Goal: Book appointment/travel/reservation

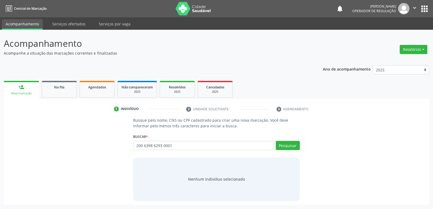
type input "200 6398 6293 0001"
click at [293, 140] on div "Buscar * Busque por nome, CNS ou CPF Nenhum resultado encontrado para: " " Não …" at bounding box center [216, 143] width 167 height 21
click at [292, 146] on button "Pesquisar" at bounding box center [288, 145] width 24 height 9
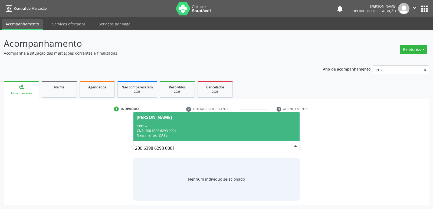
click at [172, 119] on div "[PERSON_NAME]" at bounding box center [154, 117] width 35 height 4
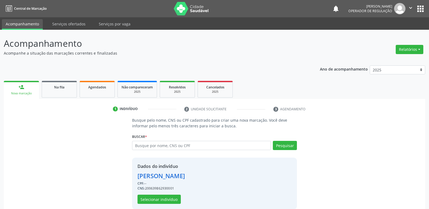
scroll to position [8, 0]
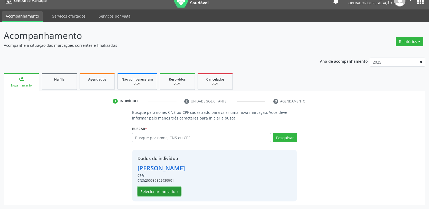
click at [154, 191] on button "Selecionar indivíduo" at bounding box center [159, 191] width 43 height 9
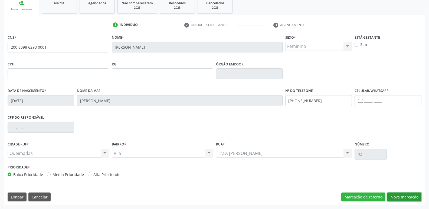
drag, startPoint x: 402, startPoint y: 199, endPoint x: 426, endPoint y: 184, distance: 28.0
click at [403, 199] on button "Nova marcação" at bounding box center [405, 197] width 34 height 9
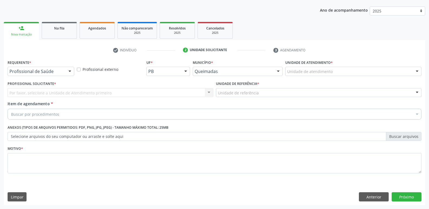
drag, startPoint x: 68, startPoint y: 73, endPoint x: 54, endPoint y: 92, distance: 23.5
click at [66, 74] on div at bounding box center [70, 71] width 8 height 9
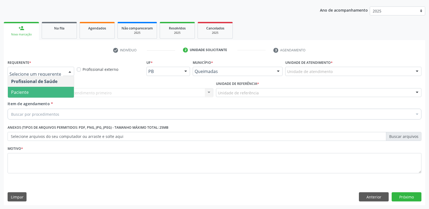
click at [52, 93] on span "Paciente" at bounding box center [41, 92] width 66 height 11
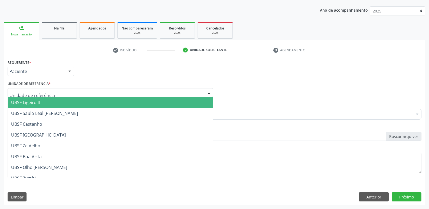
click at [53, 93] on div at bounding box center [111, 92] width 206 height 9
type input "v"
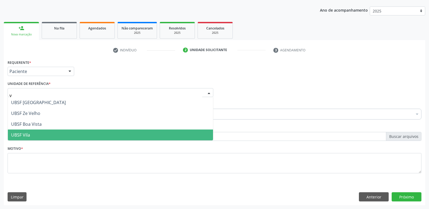
click at [30, 134] on span "UBSF Vila" at bounding box center [20, 135] width 19 height 6
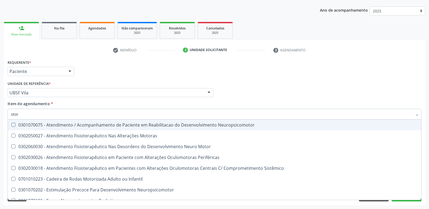
type input "otorr"
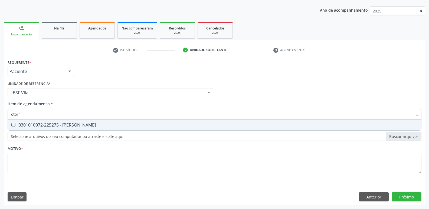
click at [75, 126] on div "0301010072-225275 - [PERSON_NAME]" at bounding box center [214, 125] width 407 height 4
checkbox Otorrinolaringologista "true"
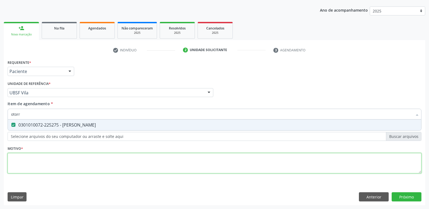
click at [70, 168] on div "Requerente * Paciente Profissional de Saúde Paciente Nenhum resultado encontrad…" at bounding box center [215, 120] width 414 height 123
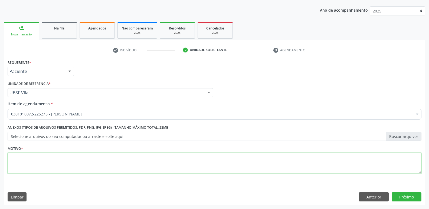
paste textarea "200 6398 6293 0001"
click at [0, 163] on div "Acompanhamento Acompanhe a situação das marcações correntes e finalizadas Relat…" at bounding box center [214, 90] width 429 height 239
type textarea "avaliação"
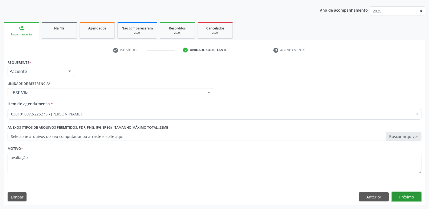
click at [411, 197] on button "Próximo" at bounding box center [407, 197] width 30 height 9
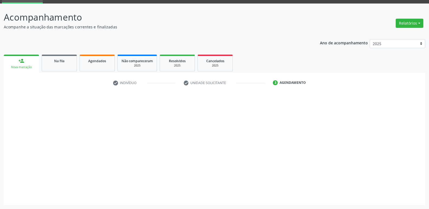
scroll to position [26, 0]
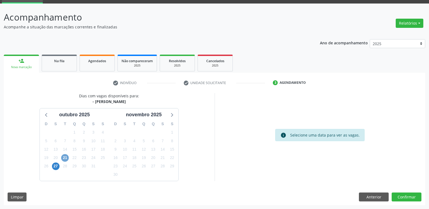
click at [63, 158] on span "21" at bounding box center [65, 158] width 8 height 8
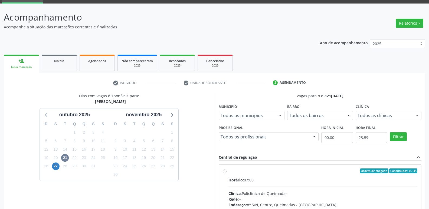
drag, startPoint x: 393, startPoint y: 185, endPoint x: 391, endPoint y: 151, distance: 33.6
click at [390, 176] on label "Ordem de chegada Consumidos: 0 / 35 Horário: 07:00 Clínica: Policlinica de Quei…" at bounding box center [323, 210] width 189 height 83
radio input "true"
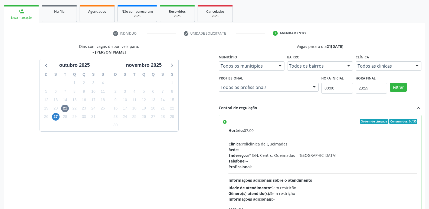
scroll to position [114, 0]
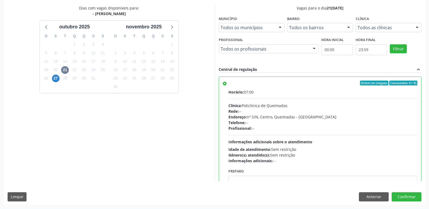
click at [400, 192] on div "Dias com vagas disponíveis para: - Médico Otorrinolaringologista [DATE] D S T Q…" at bounding box center [215, 105] width 422 height 200
click at [401, 195] on button "Confirmar" at bounding box center [407, 197] width 30 height 9
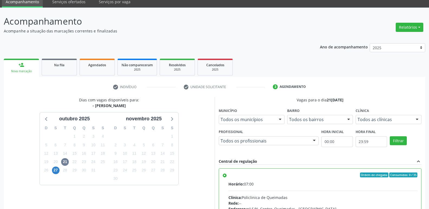
scroll to position [0, 0]
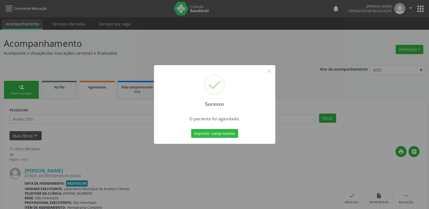
click at [191, 129] on button "Imprimir comprovante" at bounding box center [214, 133] width 47 height 9
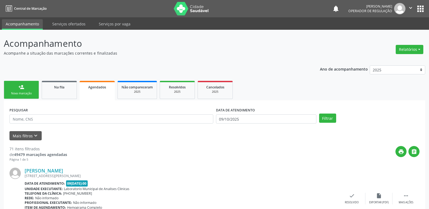
click at [21, 88] on div "person_add" at bounding box center [21, 87] width 6 height 6
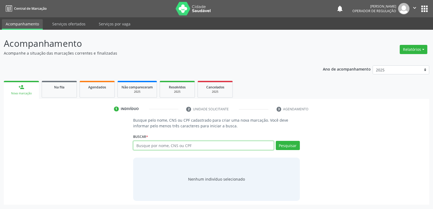
click at [165, 149] on input "text" at bounding box center [203, 145] width 141 height 9
click at [60, 86] on span "Na fila" at bounding box center [59, 87] width 10 height 5
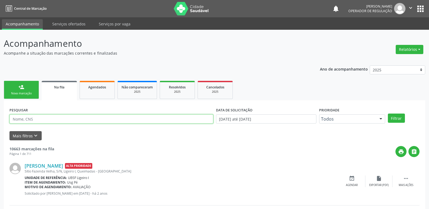
click at [53, 118] on input "text" at bounding box center [111, 119] width 204 height 9
type input "[DEMOGRAPHIC_DATA][PERSON_NAME]"
click at [388, 114] on button "Filtrar" at bounding box center [396, 118] width 17 height 9
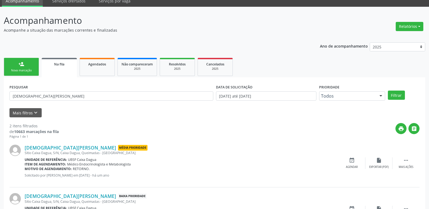
scroll to position [59, 0]
